Goal: Find specific page/section: Find specific page/section

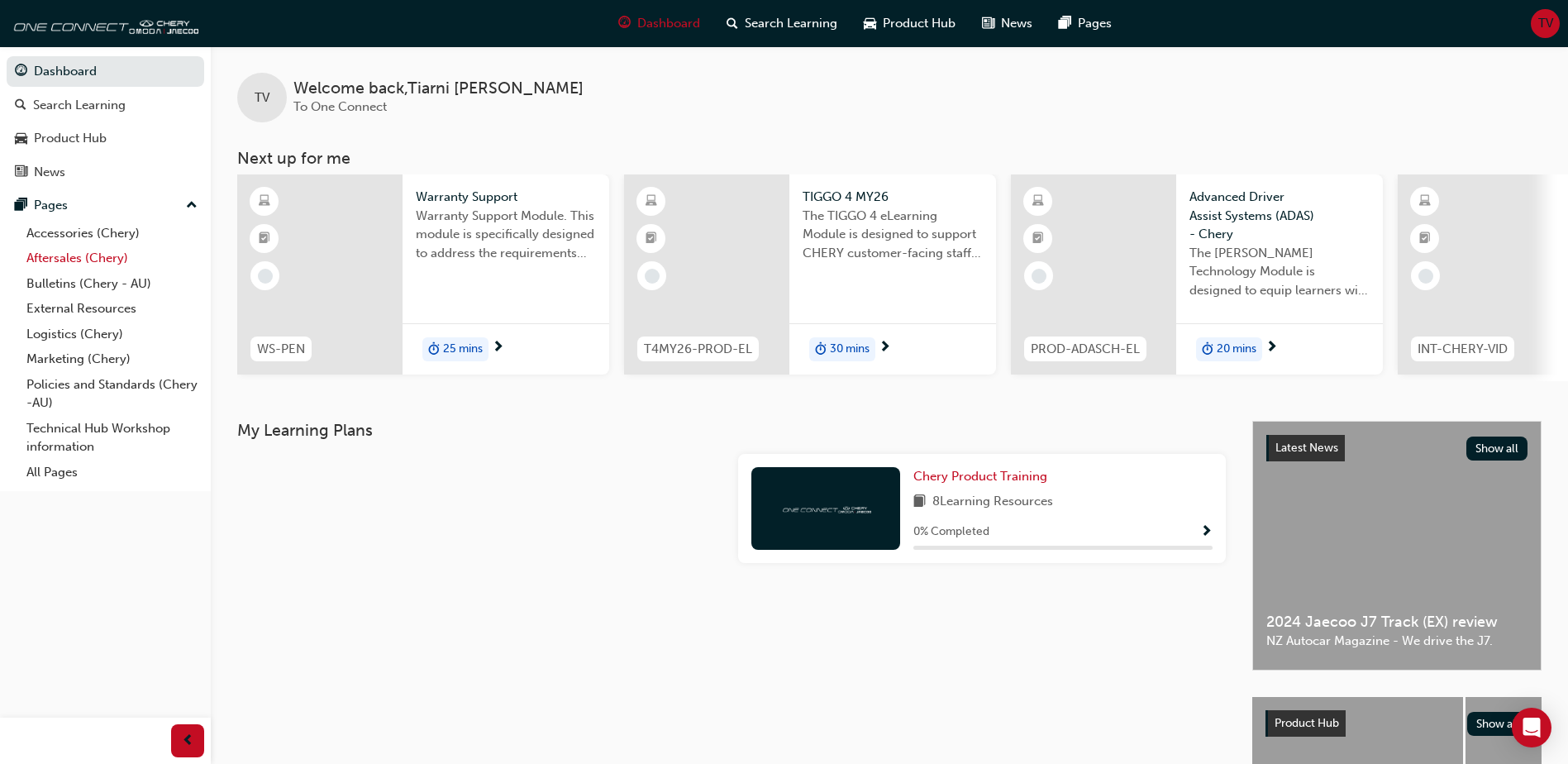
click at [62, 259] on link "Aftersales (Chery)" at bounding box center [112, 258] width 184 height 25
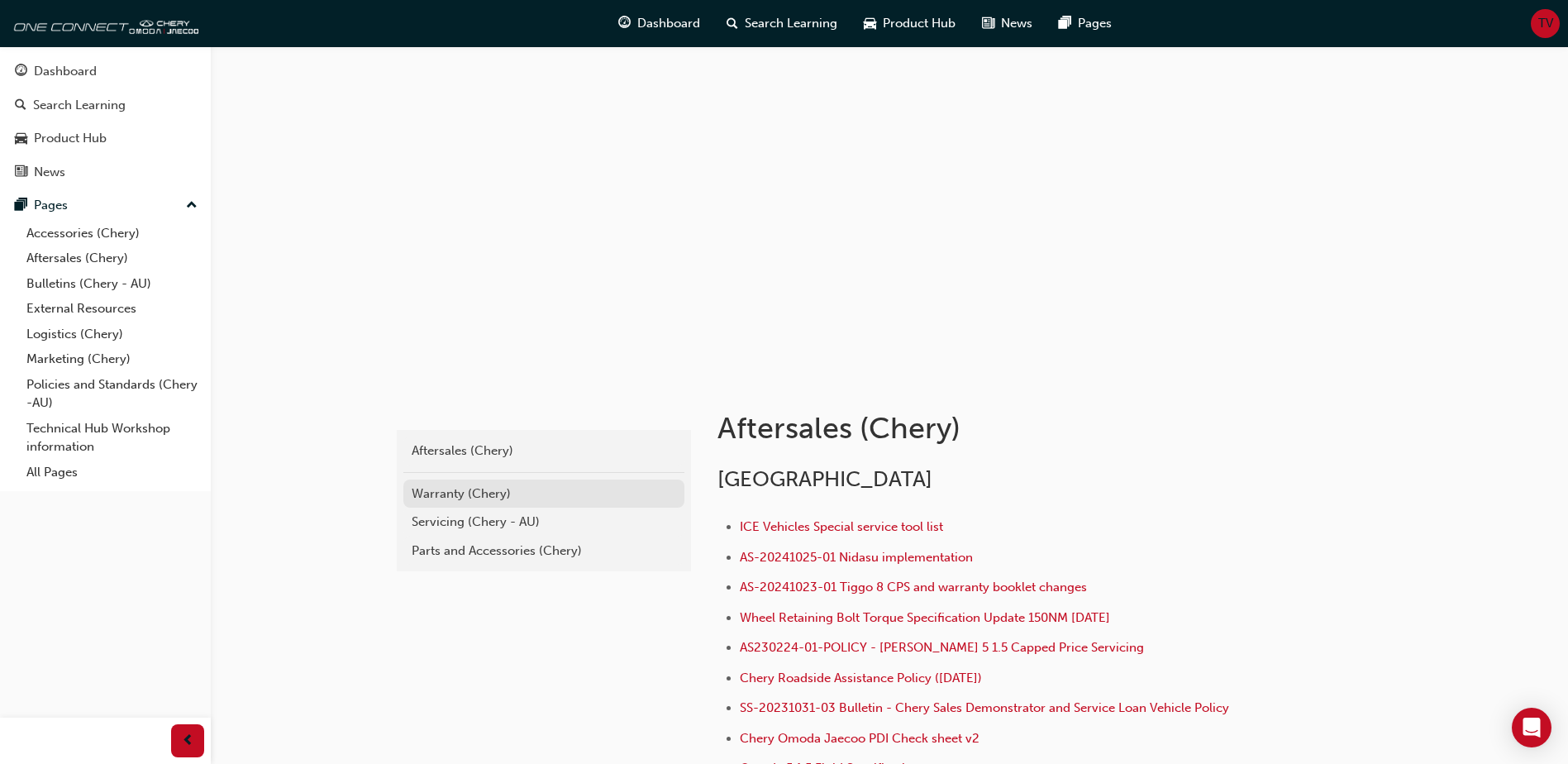
click at [457, 497] on div "Warranty (Chery)" at bounding box center [543, 494] width 265 height 19
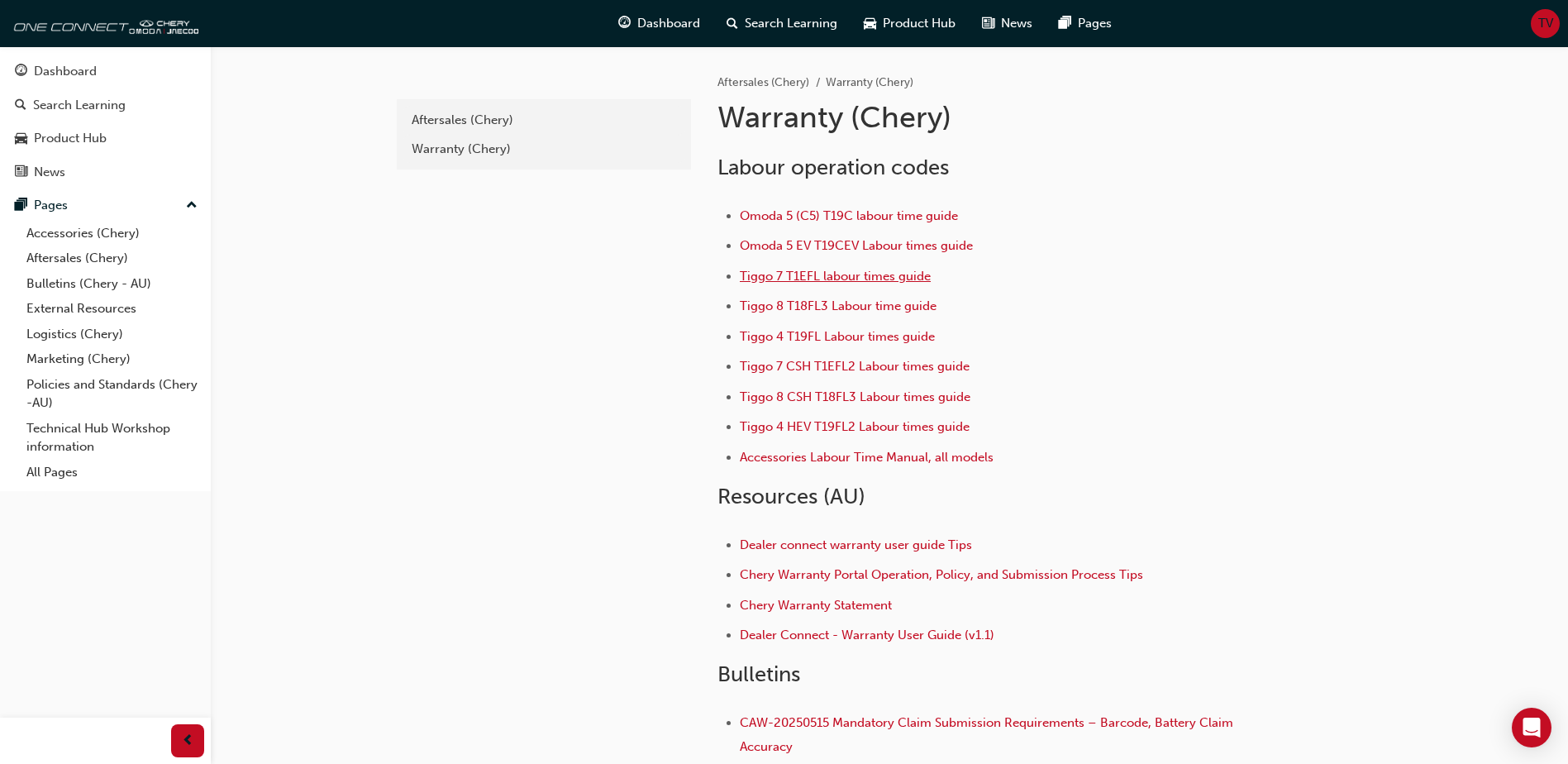
click at [807, 279] on span "Tiggo 7 T1EFL labour times guide" at bounding box center [834, 276] width 191 height 15
